Goal: Task Accomplishment & Management: Complete application form

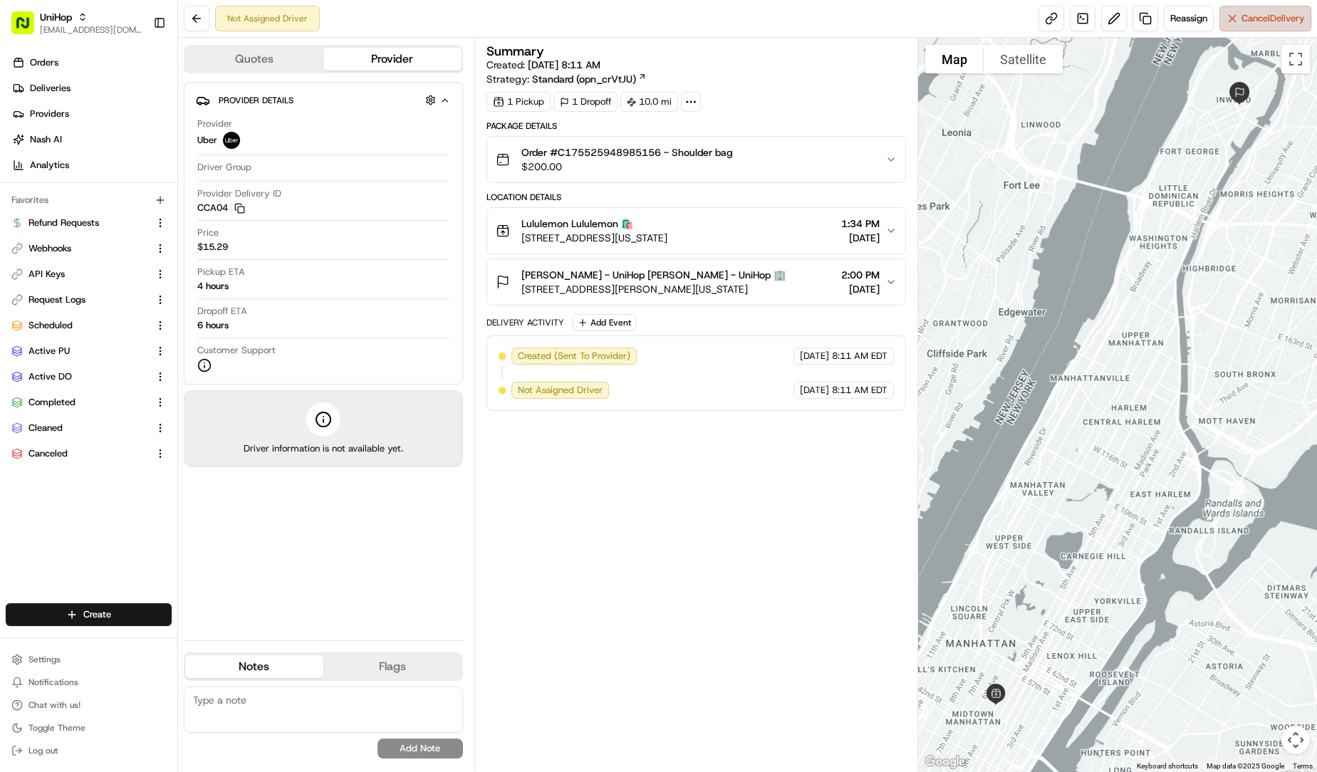
click at [1243, 16] on span "Cancel Delivery" at bounding box center [1273, 18] width 63 height 13
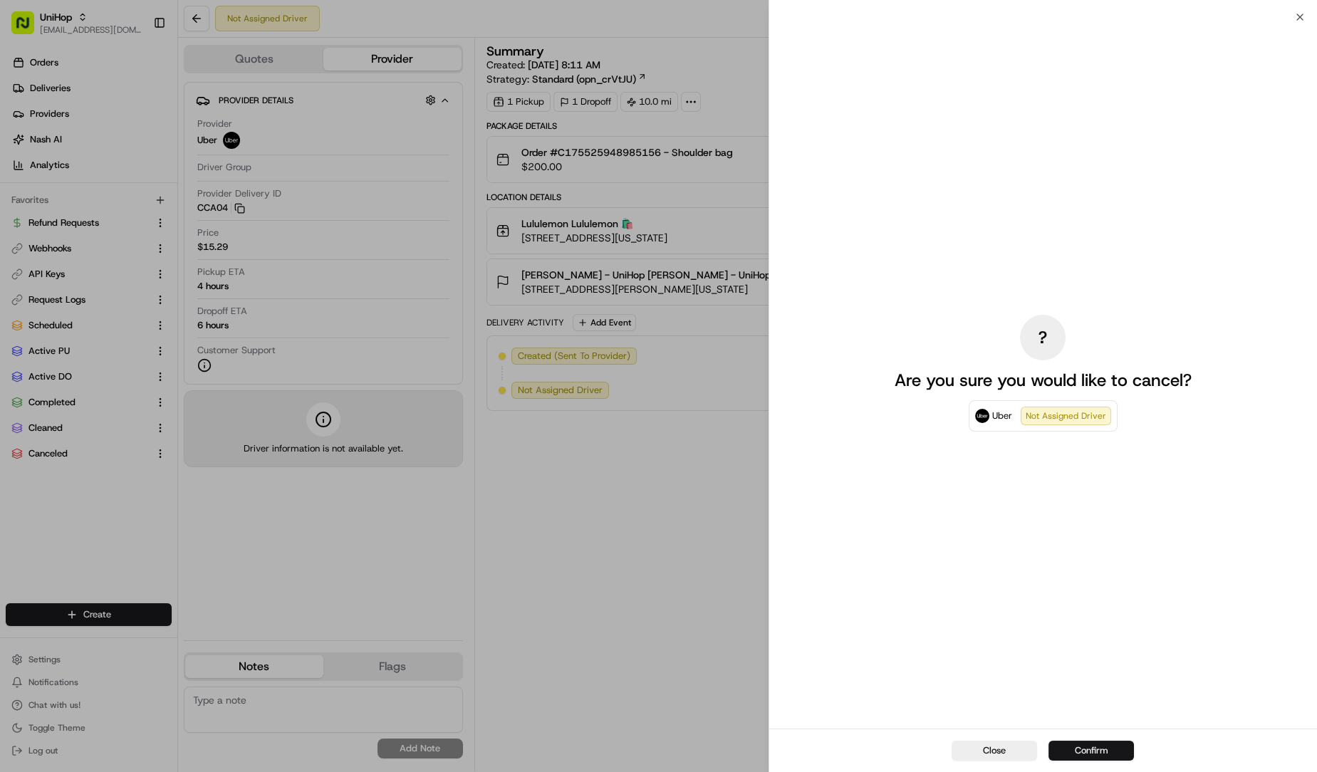
click at [1082, 743] on button "Confirm" at bounding box center [1091, 751] width 85 height 20
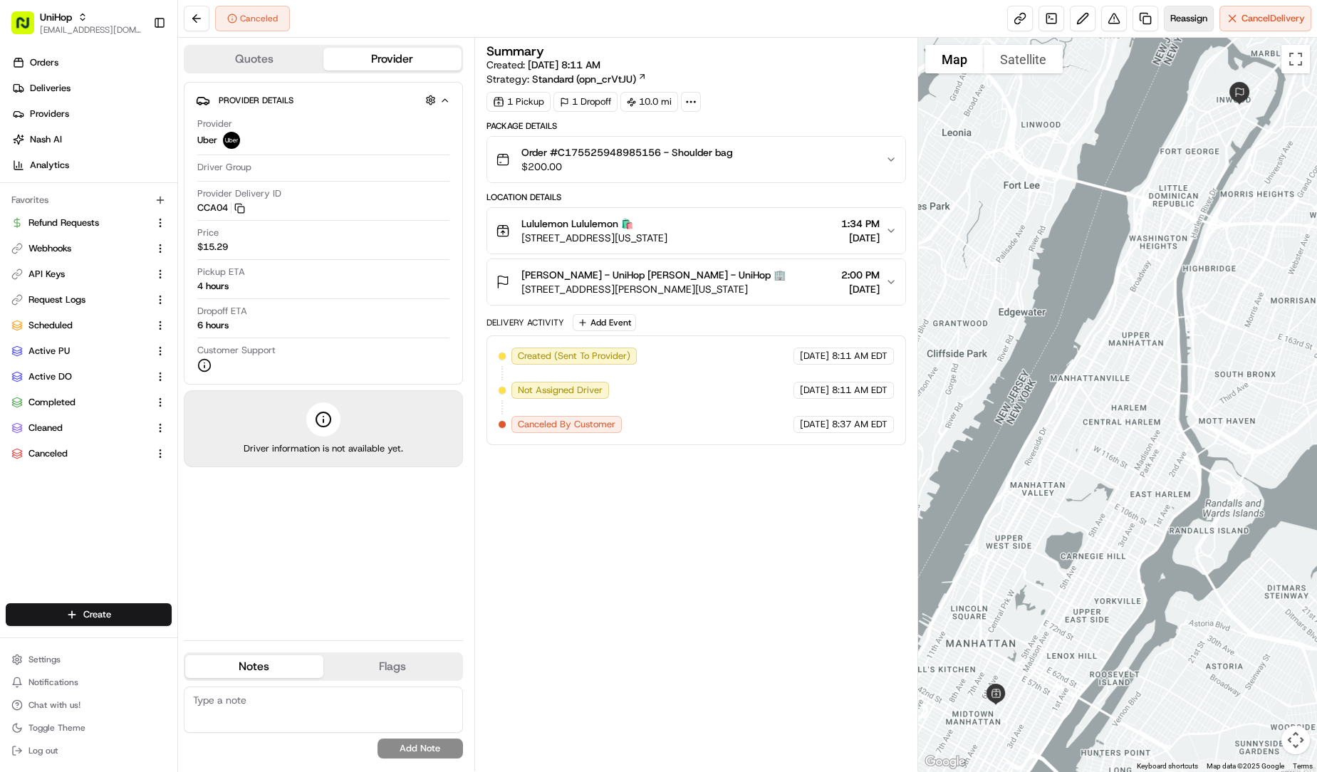
click at [1189, 9] on button "Reassign" at bounding box center [1189, 19] width 50 height 26
click at [1140, 21] on link at bounding box center [1146, 19] width 26 height 26
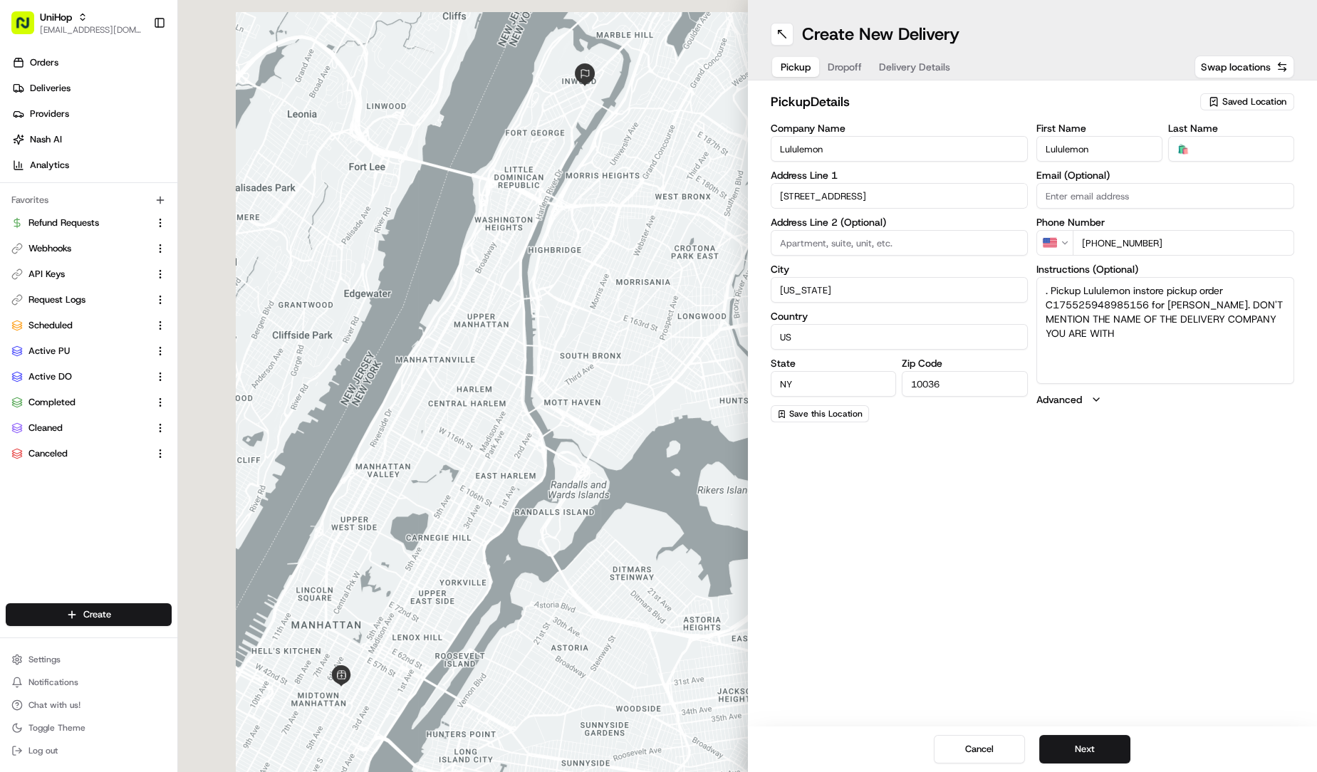
click at [932, 61] on span "Delivery Details" at bounding box center [914, 67] width 71 height 14
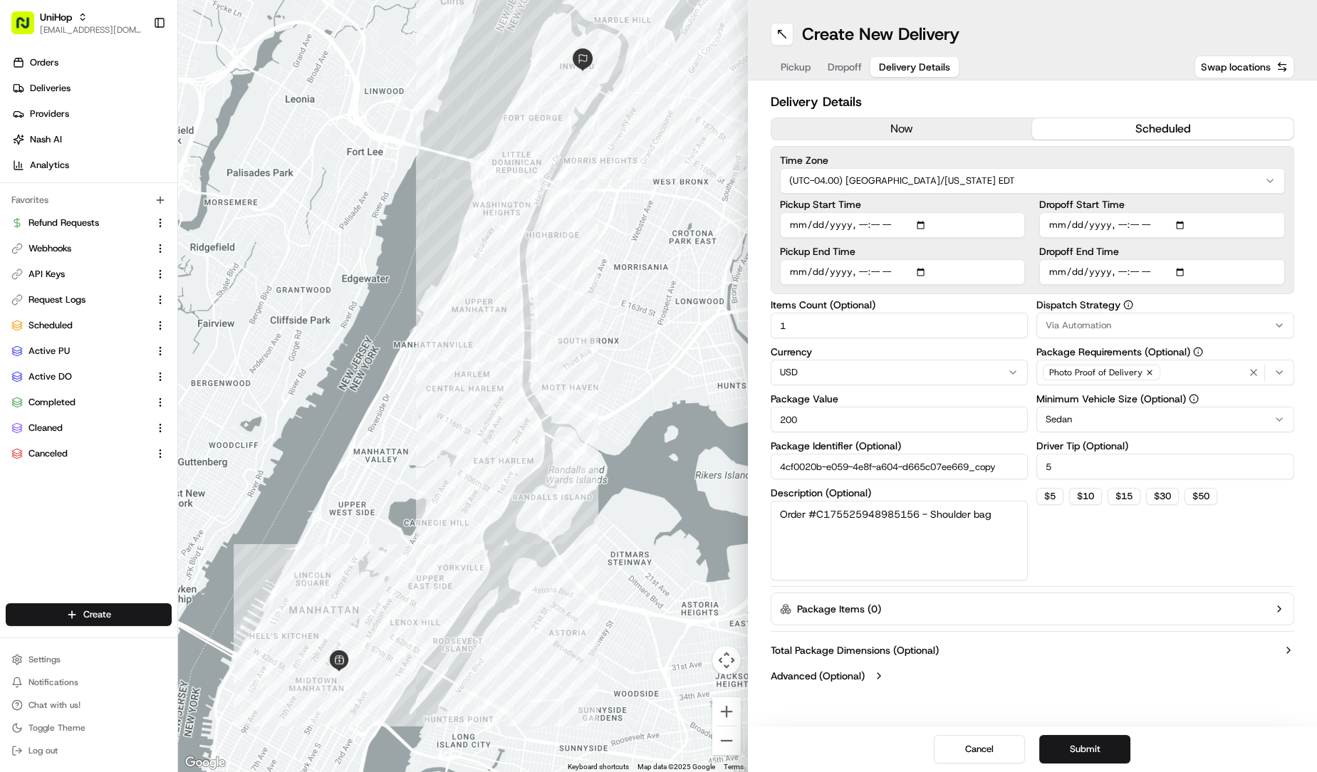
click at [872, 223] on input "Pickup Start Time" at bounding box center [903, 225] width 246 height 26
type input "[DATE]T13:00"
click at [1121, 224] on input "Dropoff Start Time" at bounding box center [1162, 225] width 246 height 26
click at [920, 224] on input "Pickup Start Time" at bounding box center [903, 225] width 246 height 26
click at [1117, 219] on input "Dropoff Start Time" at bounding box center [1162, 225] width 246 height 26
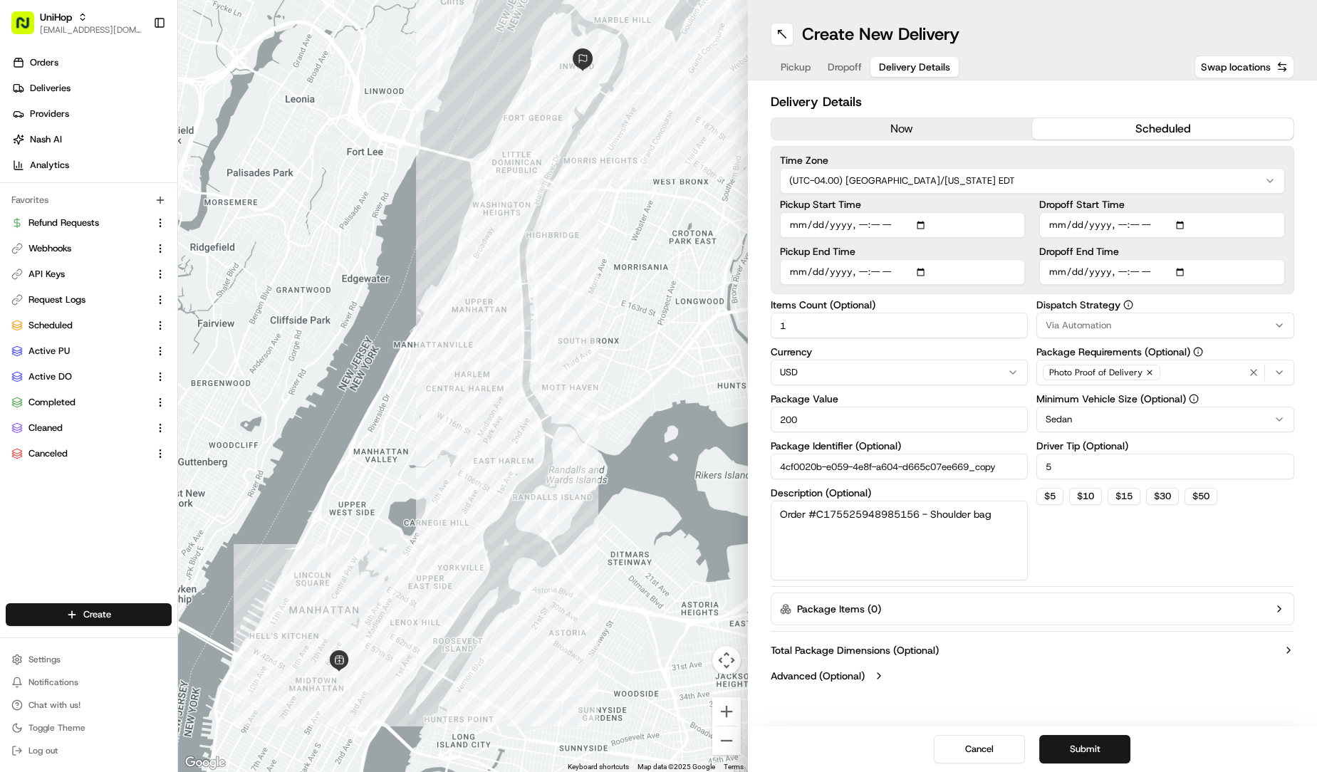
type input "[DATE]T13:30"
click at [1111, 321] on div "Via Automation" at bounding box center [1165, 325] width 251 height 13
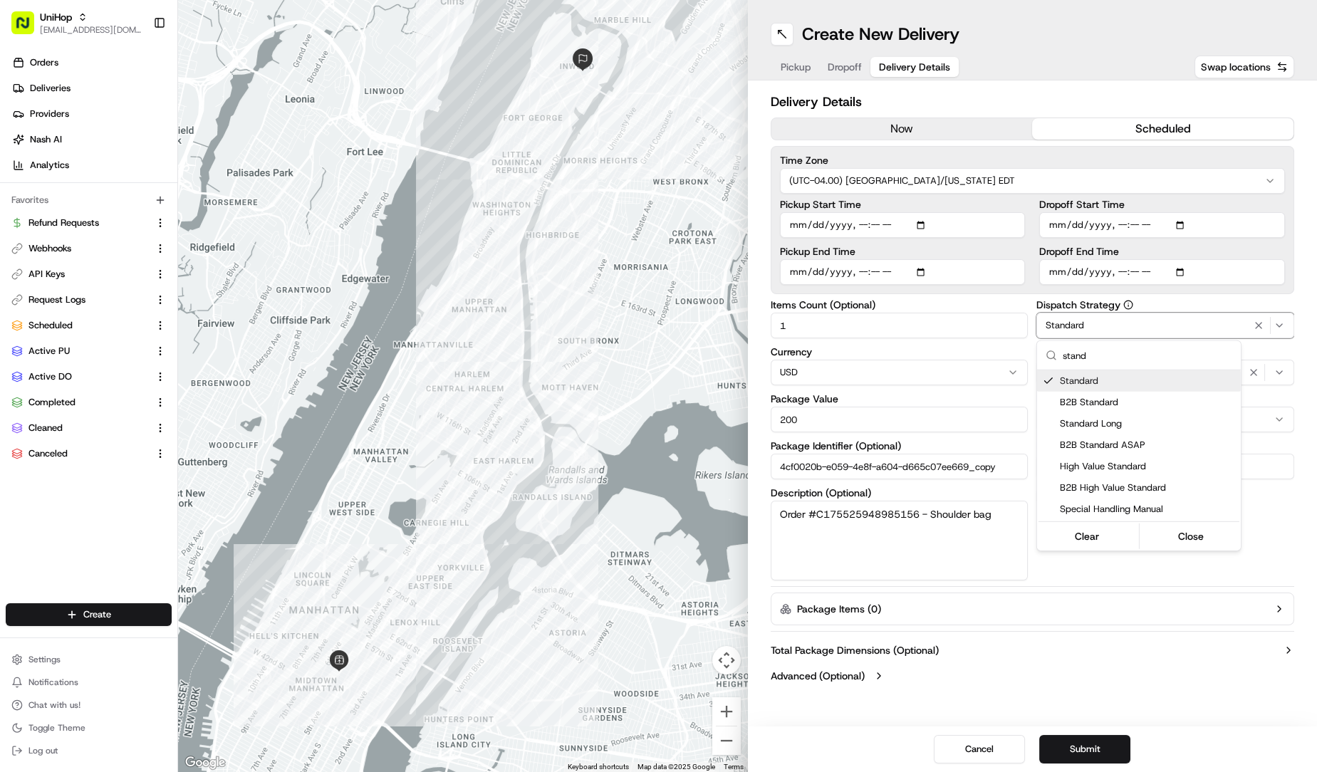
type input "stand"
click at [1119, 643] on html "UniHop [EMAIL_ADDRESS][DOMAIN_NAME] Toggle Sidebar Orders Deliveries Providers …" at bounding box center [658, 386] width 1317 height 772
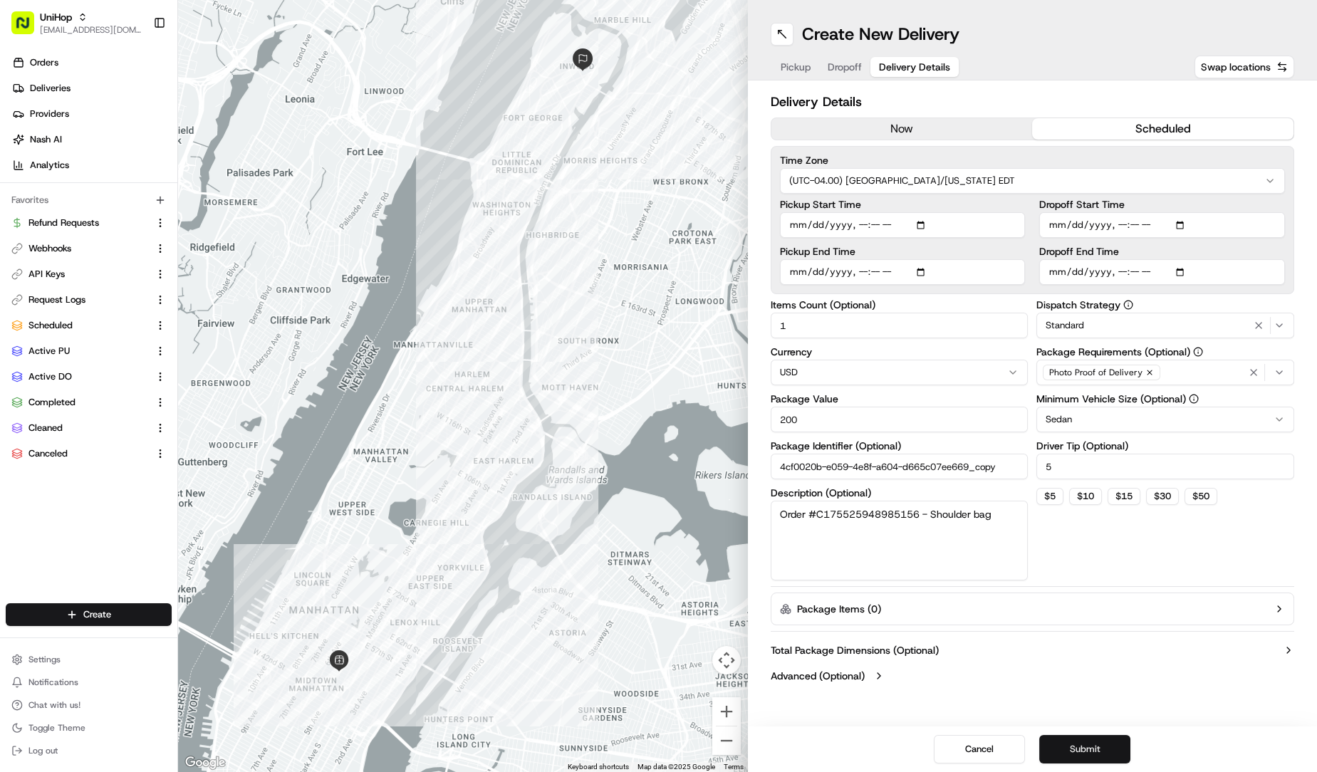
click at [1082, 744] on button "Submit" at bounding box center [1084, 749] width 91 height 28
